Goal: Communication & Community: Connect with others

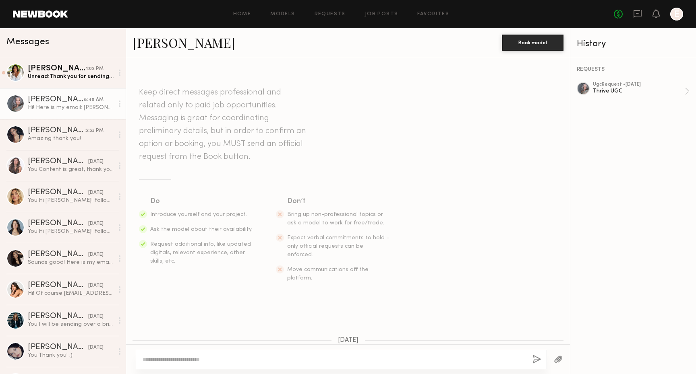
scroll to position [601, 0]
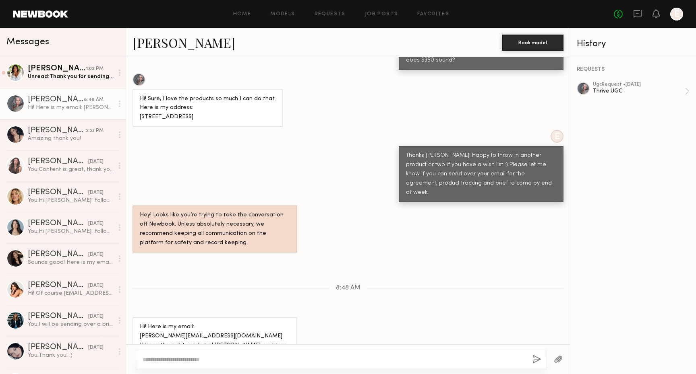
click at [54, 56] on div "Messages" at bounding box center [63, 42] width 126 height 29
click at [56, 66] on div "AnnaNoel O." at bounding box center [57, 69] width 58 height 8
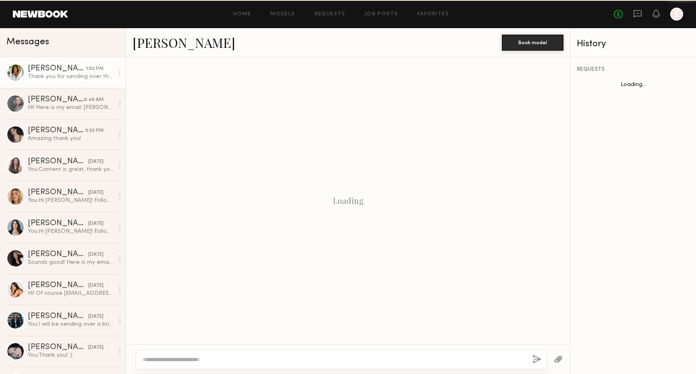
scroll to position [279, 0]
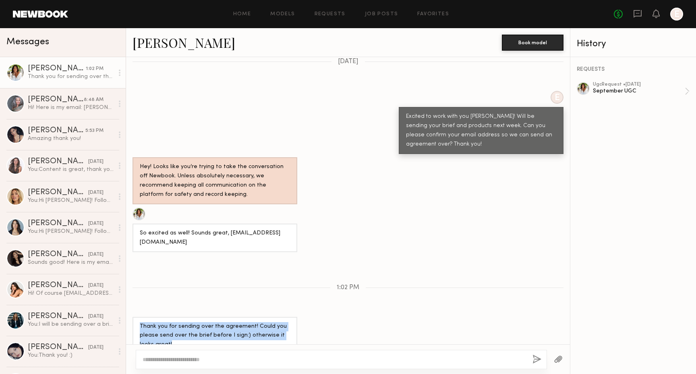
drag, startPoint x: 161, startPoint y: 332, endPoint x: 134, endPoint y: 300, distance: 41.7
click at [134, 317] on div "Thank you for sending over the agreement! Could you please send over the brief …" at bounding box center [214, 336] width 165 height 38
copy div "Thank you for sending over the agreement! Could you please send over the brief …"
click at [618, 84] on div "ugc Request • 08/29/2025" at bounding box center [638, 84] width 92 height 5
click at [642, 97] on div "ugc Request • 08/29/2025 September UGC" at bounding box center [638, 91] width 92 height 19
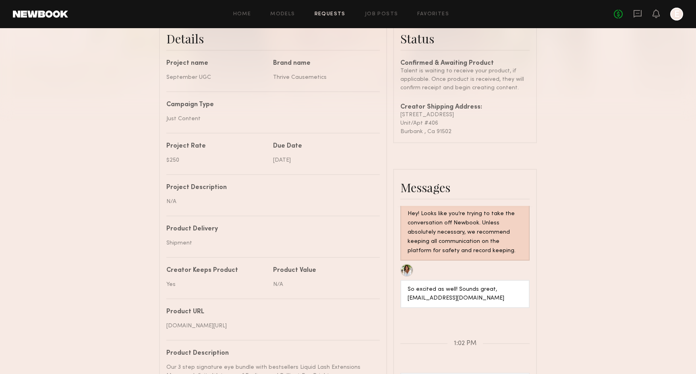
scroll to position [215, 0]
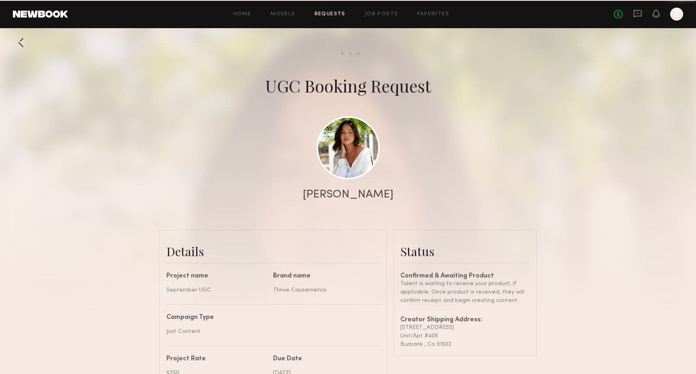
scroll to position [513, 0]
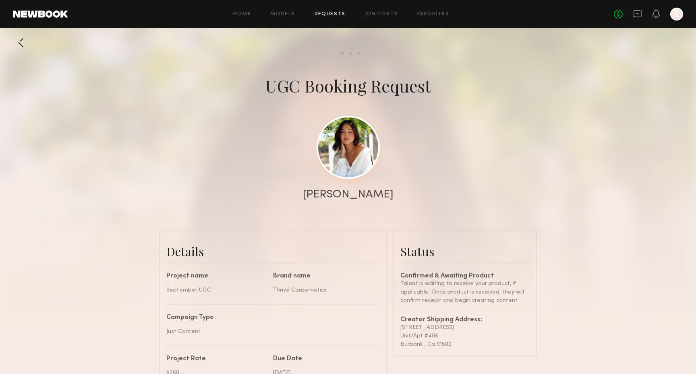
click at [359, 147] on link at bounding box center [347, 147] width 63 height 63
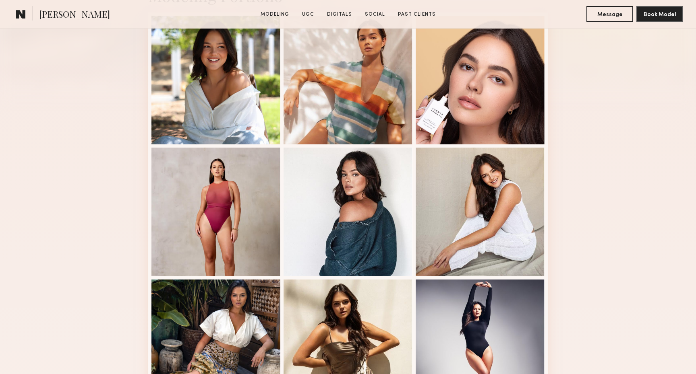
scroll to position [221, 0]
